Goal: Obtain resource: Download file/media

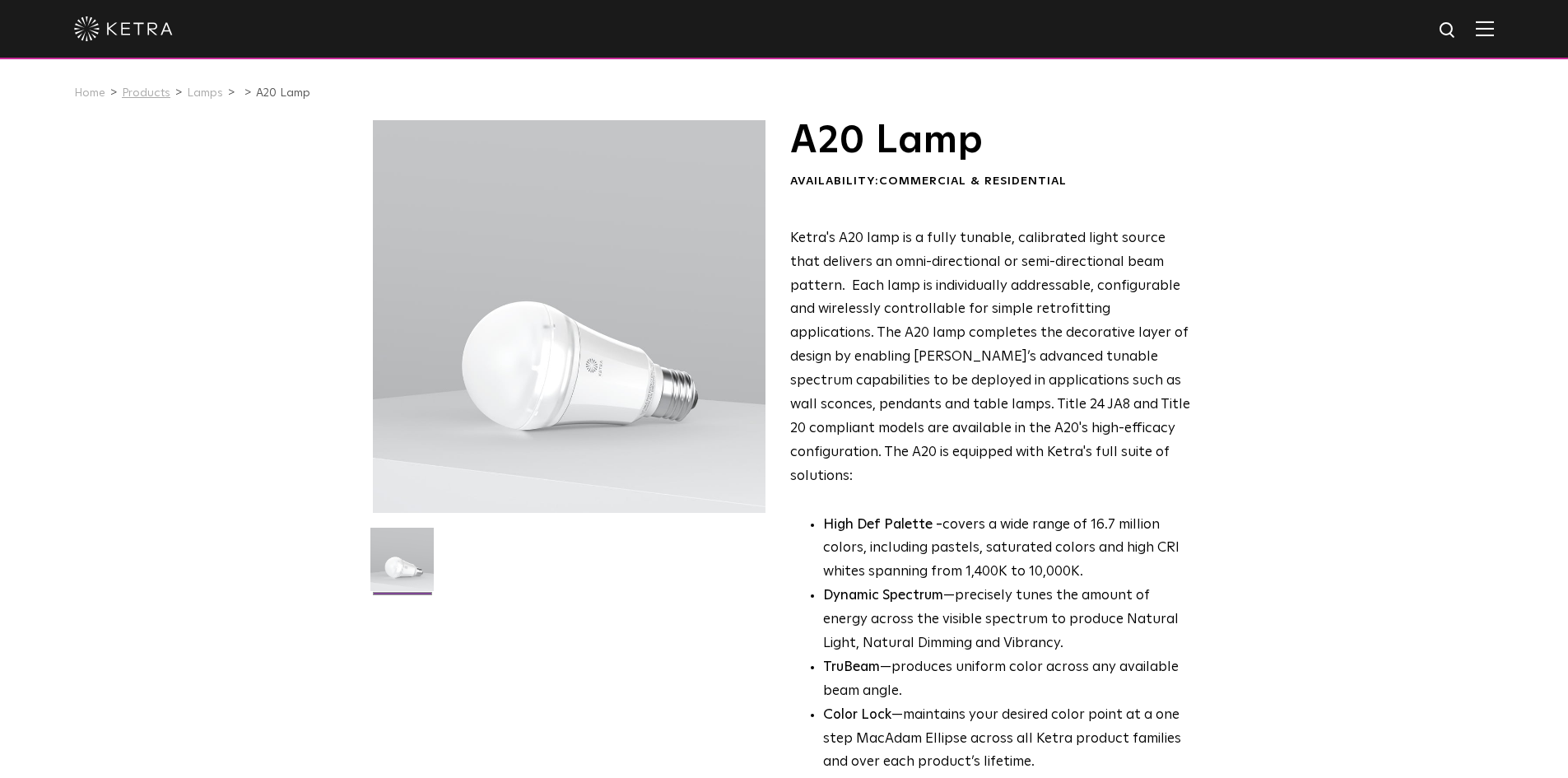
click at [154, 95] on link "Products" at bounding box center [145, 93] width 48 height 12
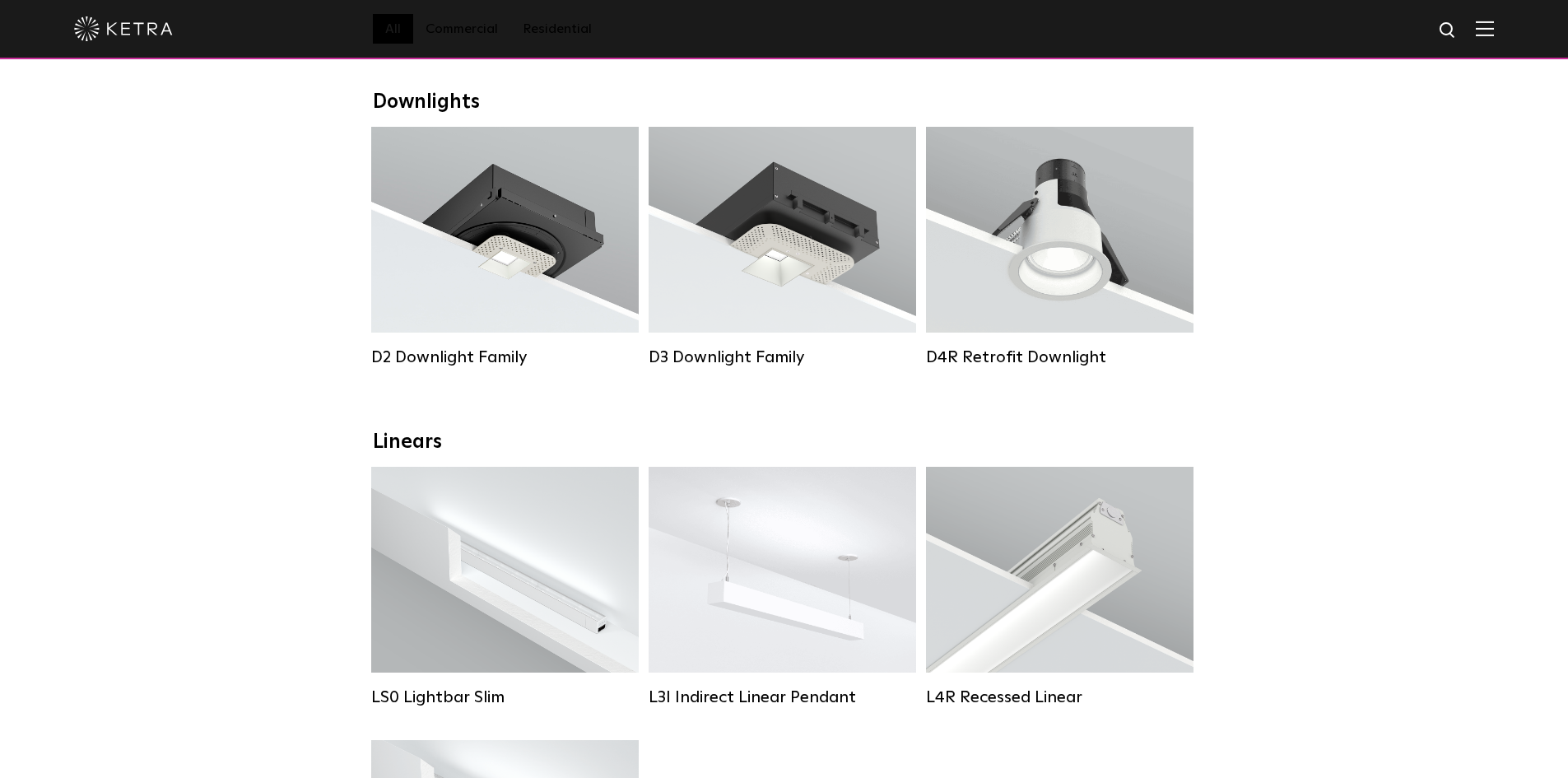
scroll to position [329, 0]
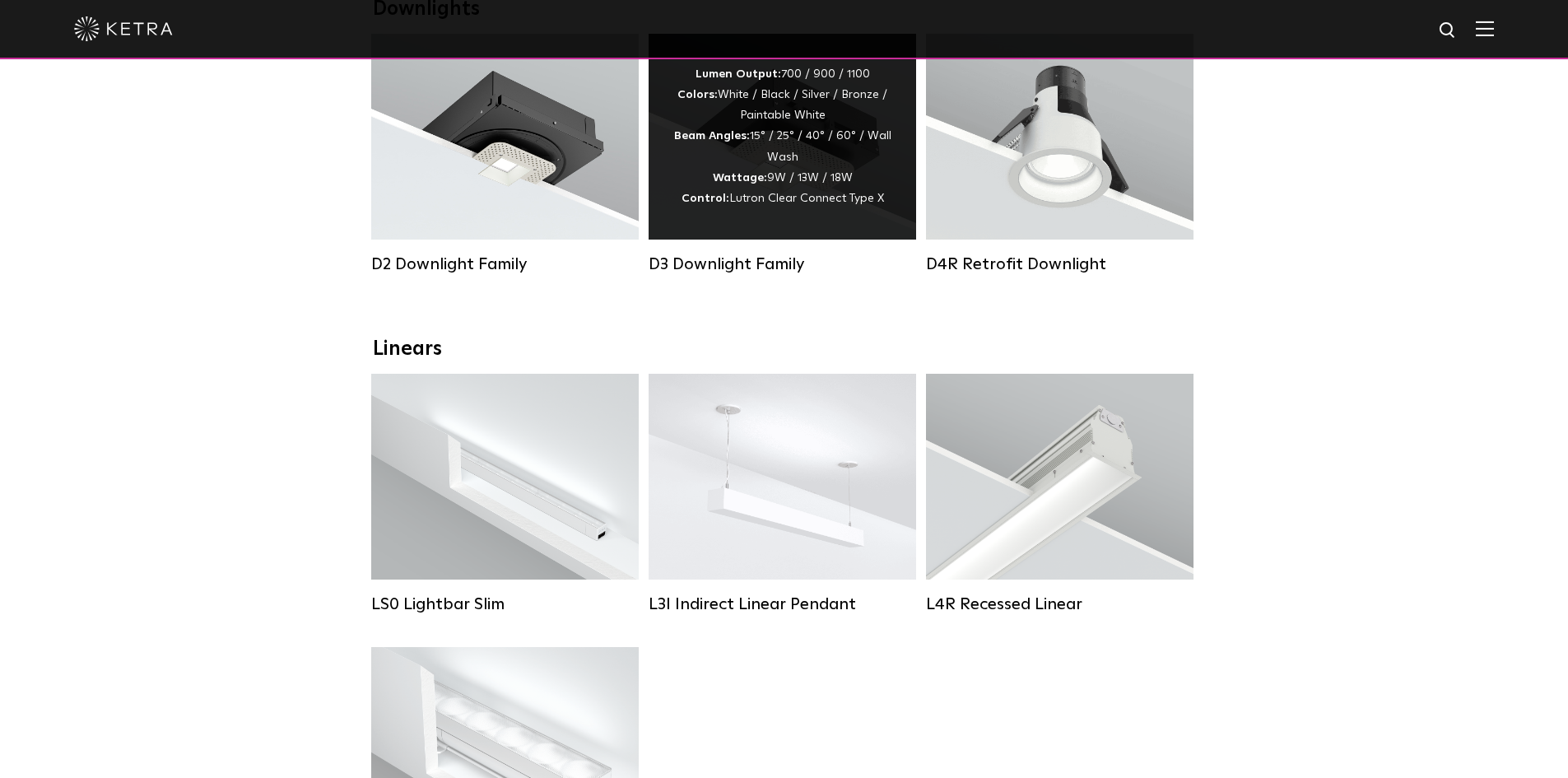
click at [802, 152] on div "Lumen Output: 700 / 900 / 1100 Colors: White / Black / Silver / Bronze / Painta…" at bounding box center [782, 136] width 218 height 145
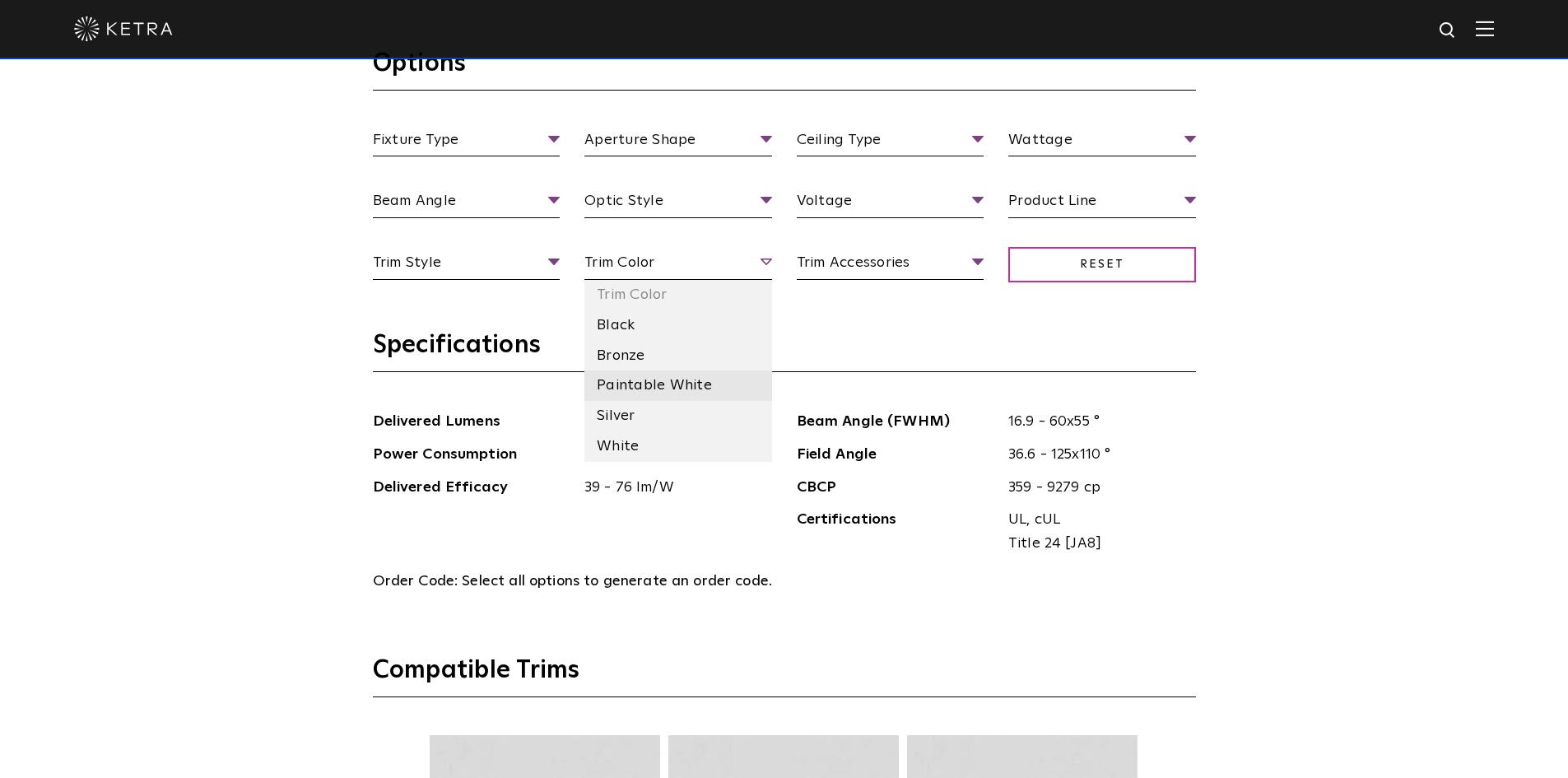
scroll to position [1482, 0]
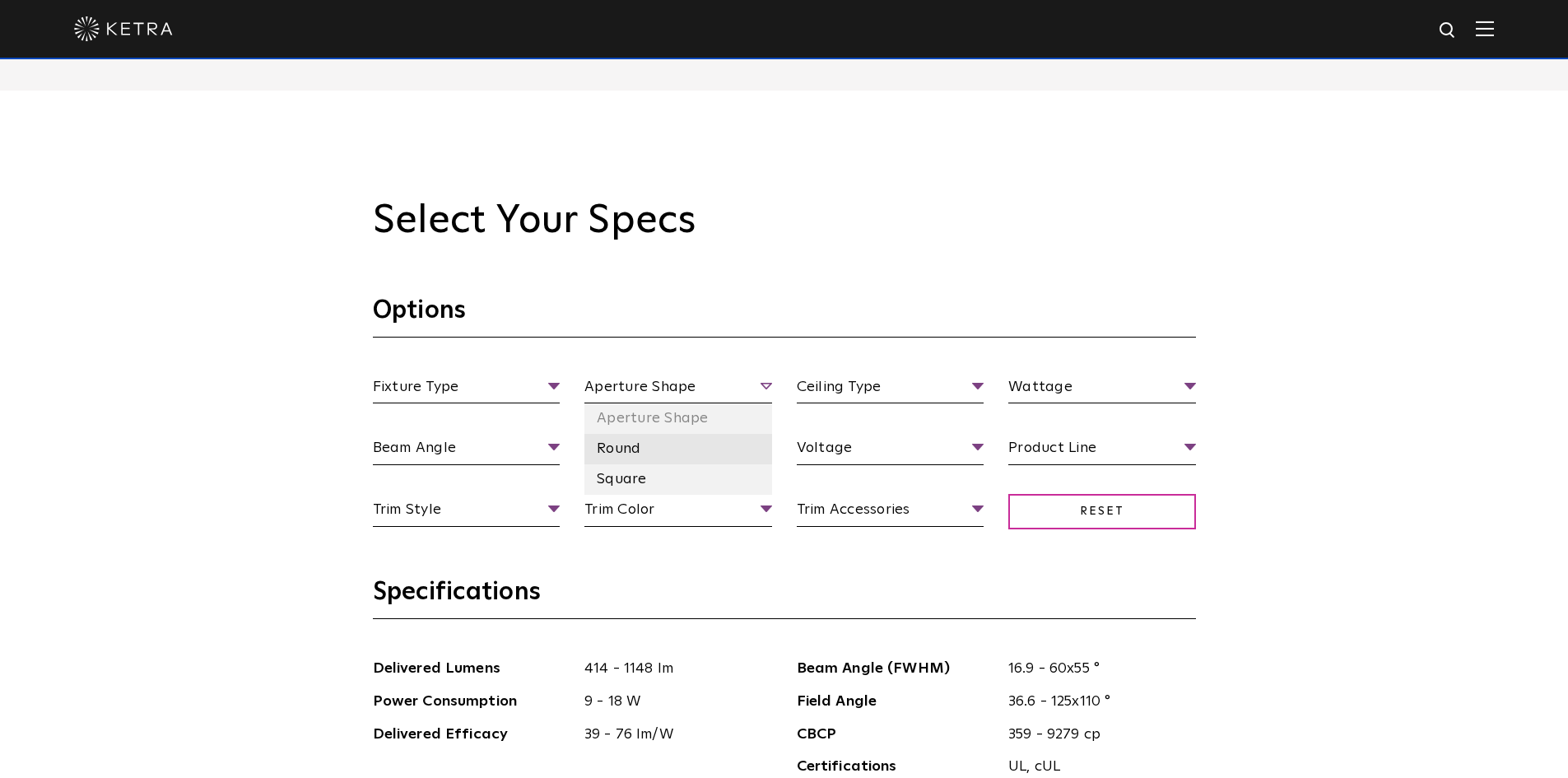
click at [628, 447] on li "Round" at bounding box center [678, 449] width 188 height 30
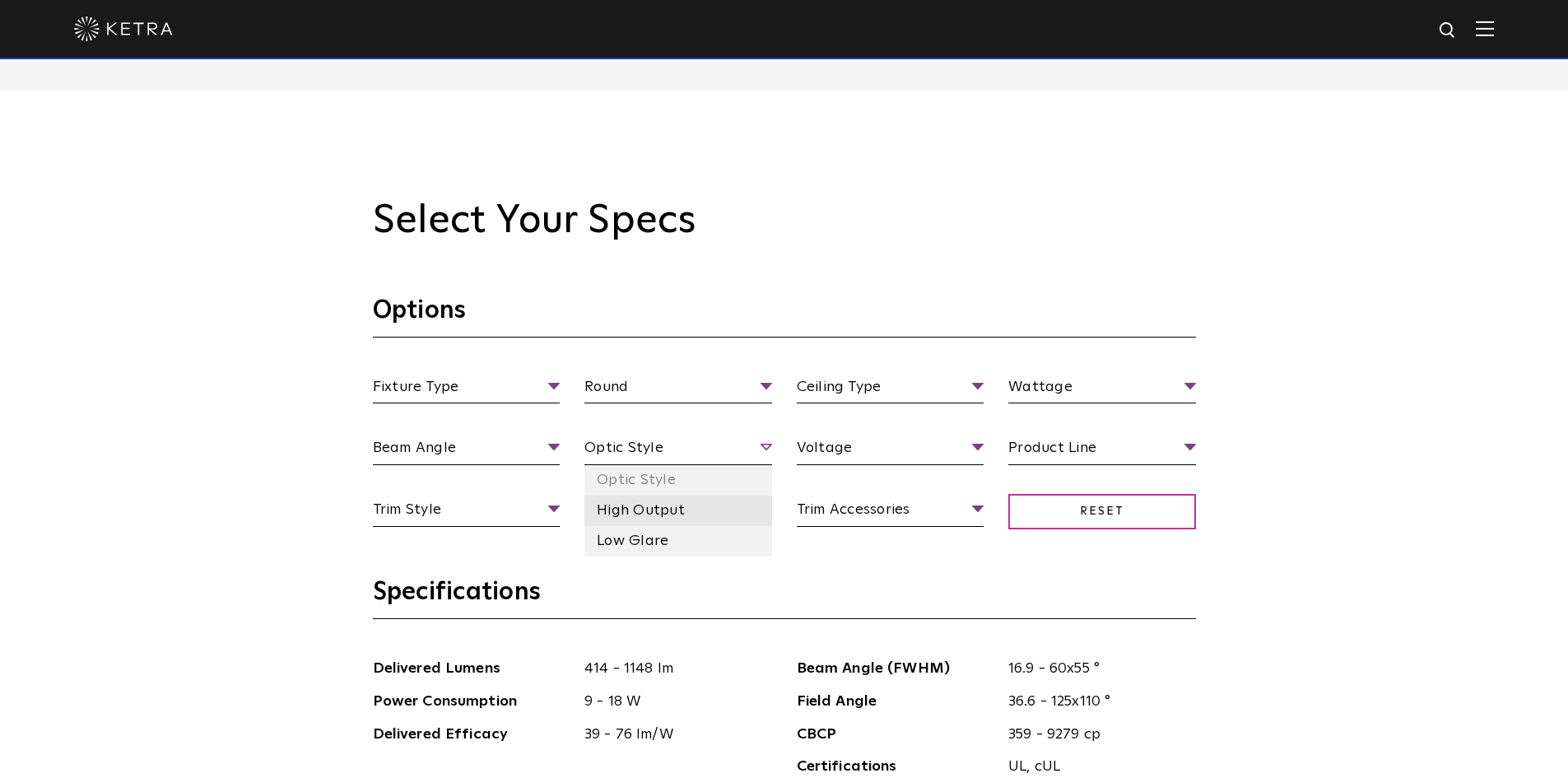
click at [669, 510] on li "High Output" at bounding box center [678, 511] width 188 height 30
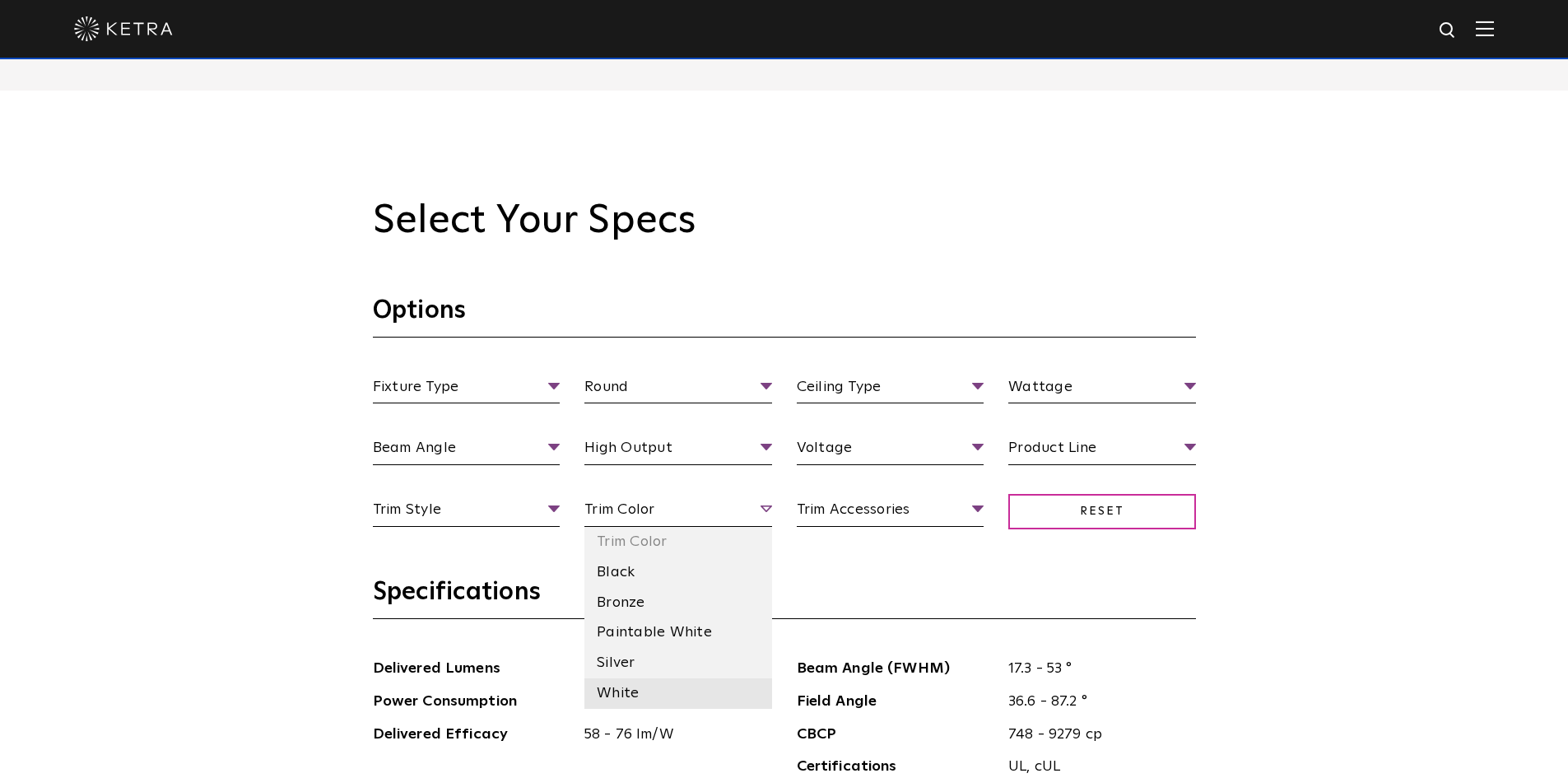
click at [627, 693] on li "White" at bounding box center [678, 693] width 188 height 30
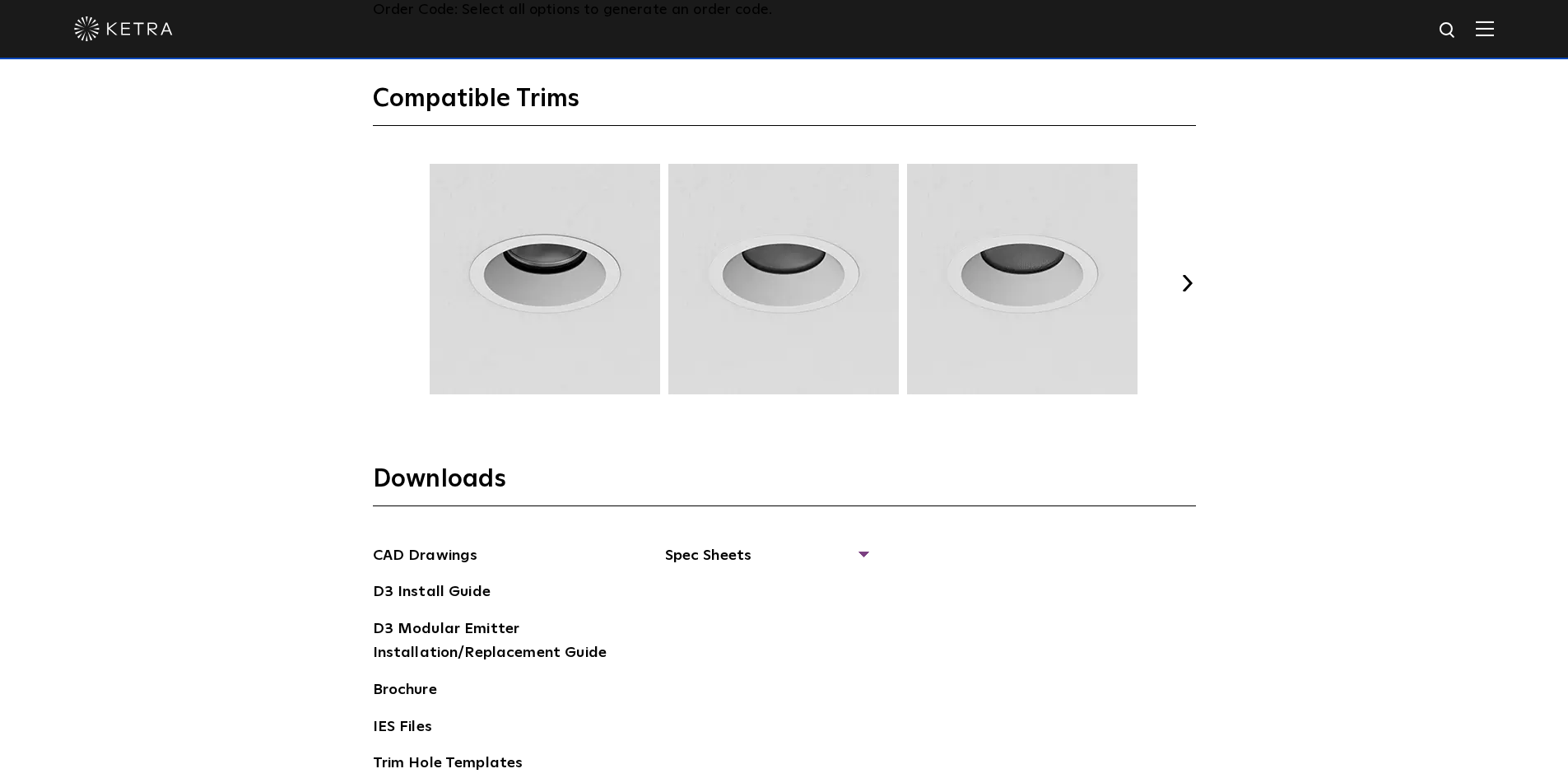
scroll to position [2468, 0]
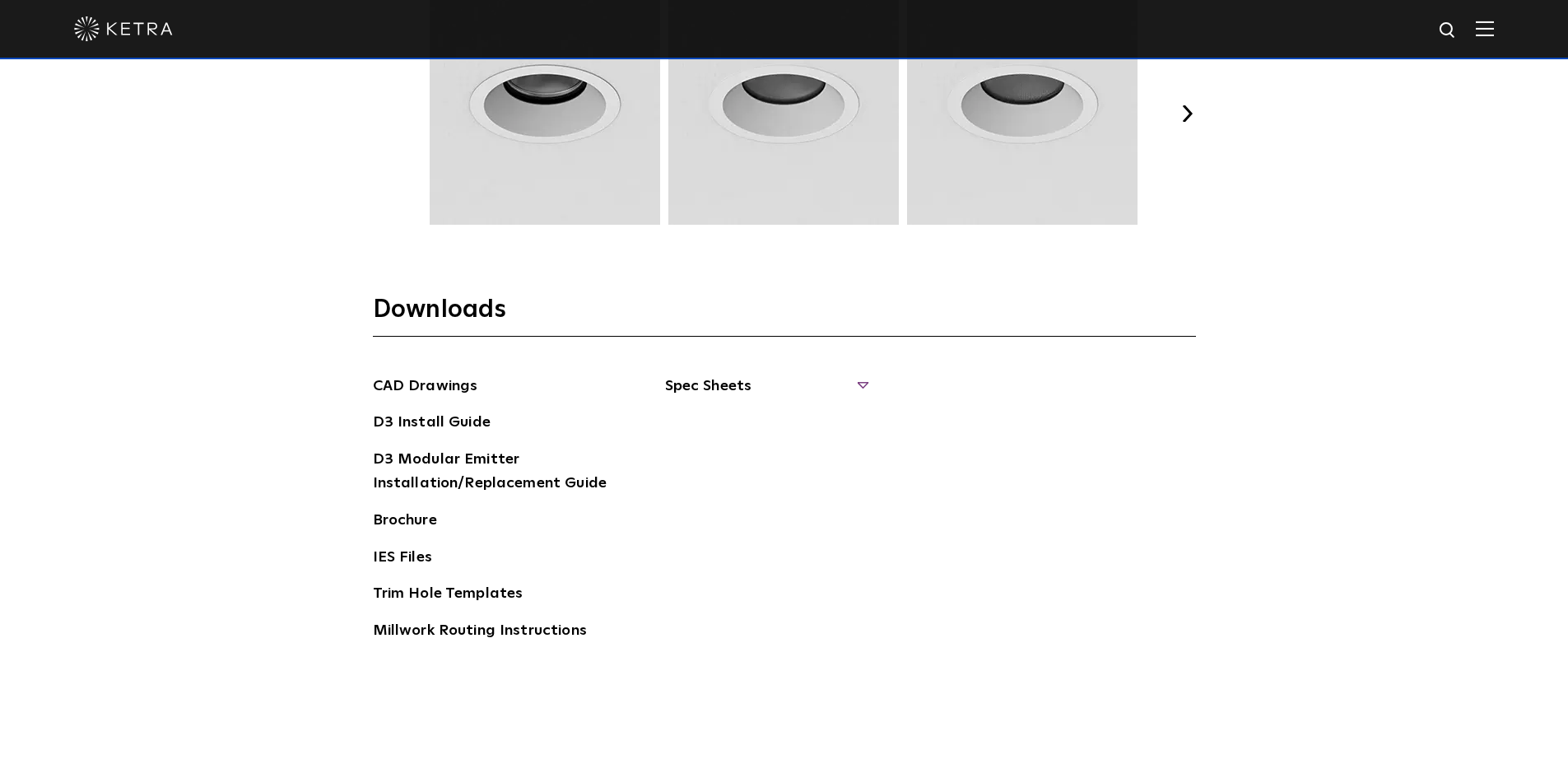
click at [726, 384] on span "Spec Sheets" at bounding box center [765, 392] width 201 height 36
click at [737, 491] on link "D3 Fixed Round" at bounding box center [732, 491] width 93 height 18
